Goal: Entertainment & Leisure: Browse casually

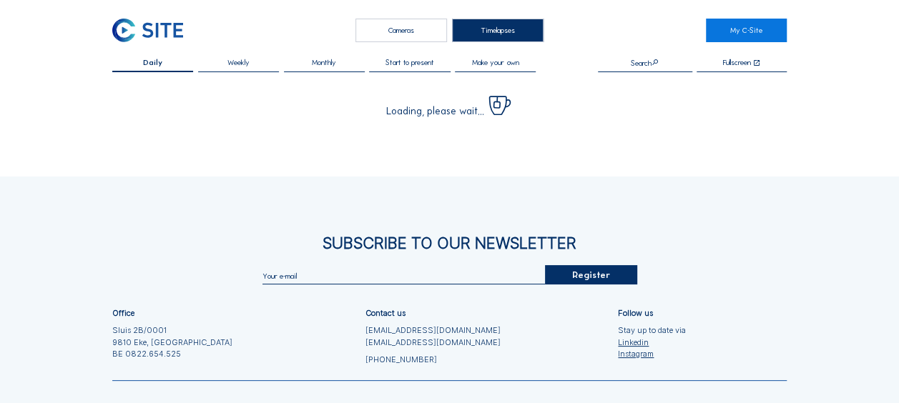
click at [415, 29] on div "Cameras" at bounding box center [401, 31] width 92 height 24
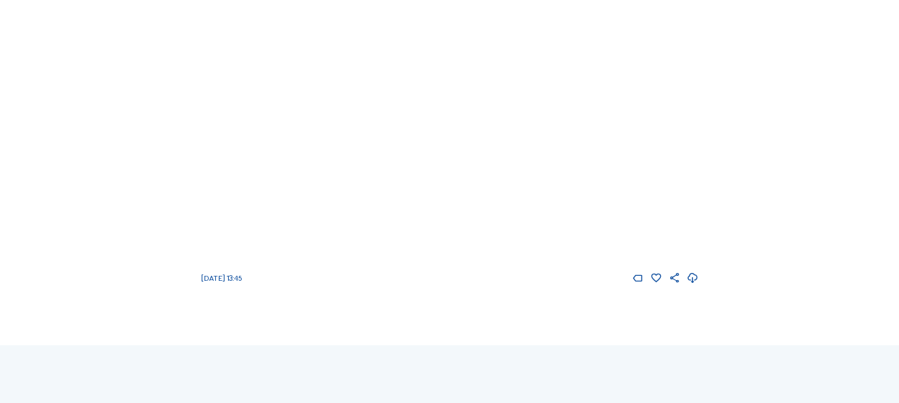
scroll to position [143, 0]
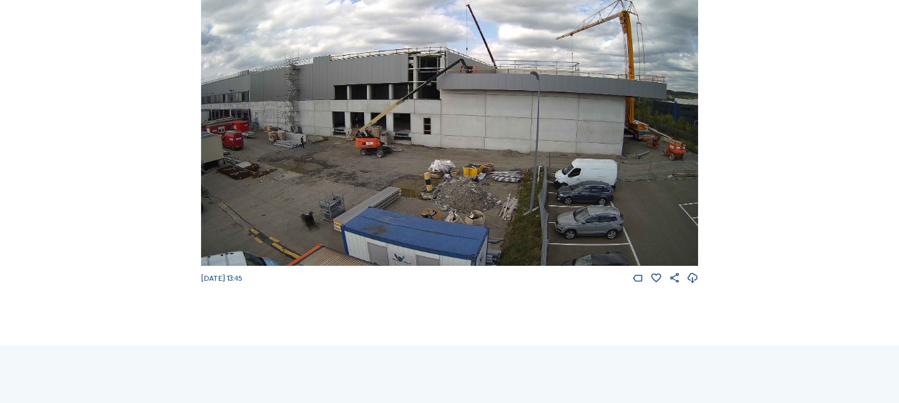
click at [555, 190] on img at bounding box center [449, 126] width 497 height 280
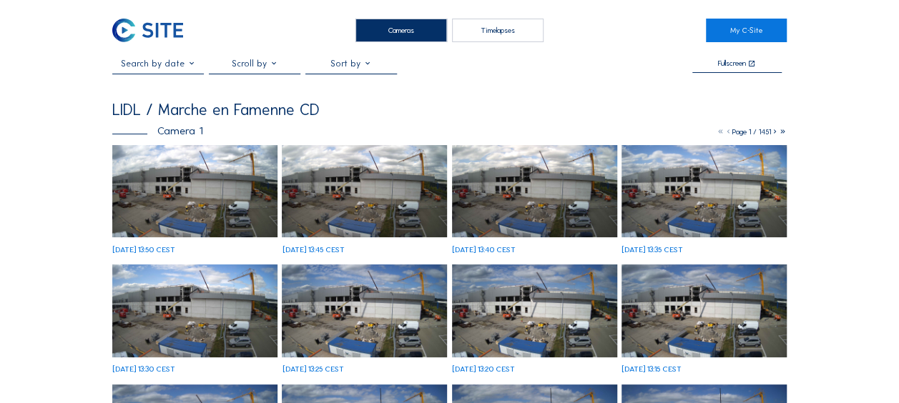
click at [174, 202] on img at bounding box center [194, 191] width 165 height 93
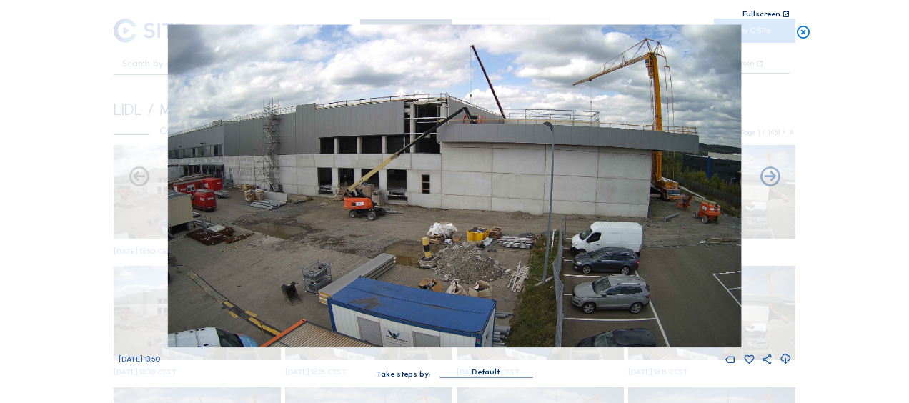
click at [806, 33] on icon at bounding box center [804, 33] width 16 height 16
